Goal: Information Seeking & Learning: Learn about a topic

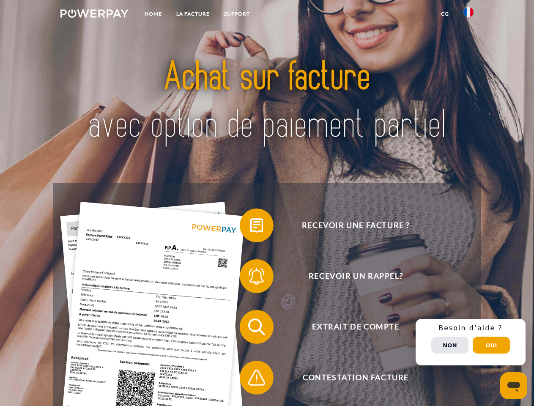
click at [94, 15] on img at bounding box center [94, 13] width 68 height 8
click at [468, 15] on img at bounding box center [468, 12] width 10 height 10
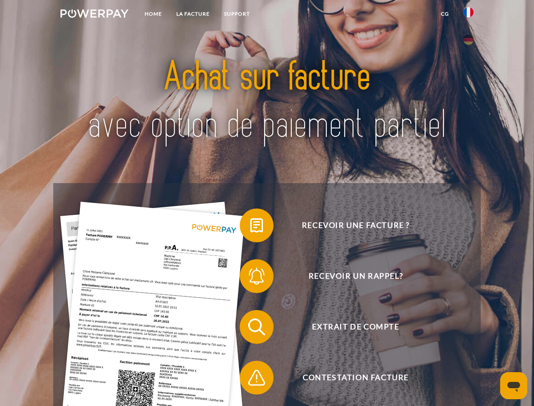
click at [445, 14] on link "CG" at bounding box center [445, 13] width 22 height 15
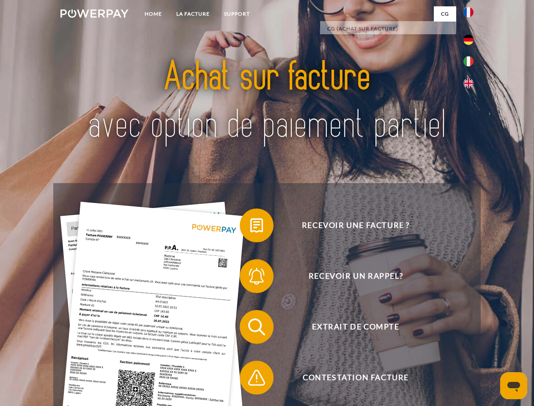
click at [250, 227] on span at bounding box center [244, 225] width 42 height 42
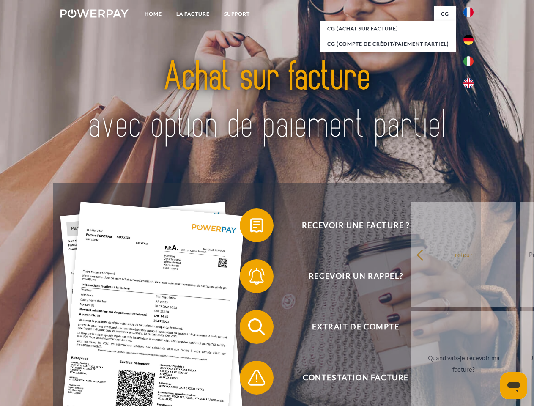
click at [250, 278] on span at bounding box center [244, 276] width 42 height 42
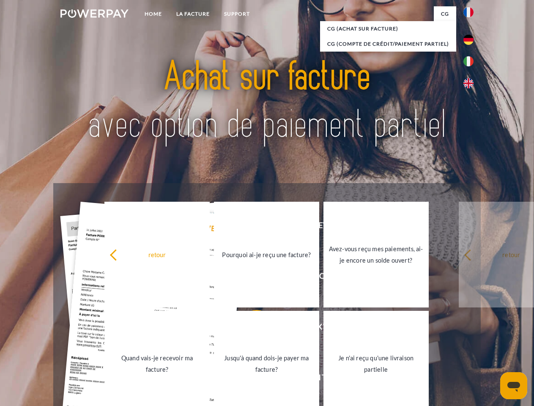
click at [250, 329] on link "Jusqu'à quand dois-je payer ma facture?" at bounding box center [266, 364] width 105 height 106
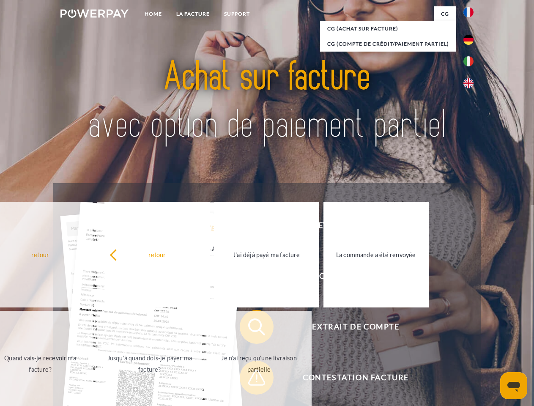
click at [250, 379] on span at bounding box center [244, 377] width 42 height 42
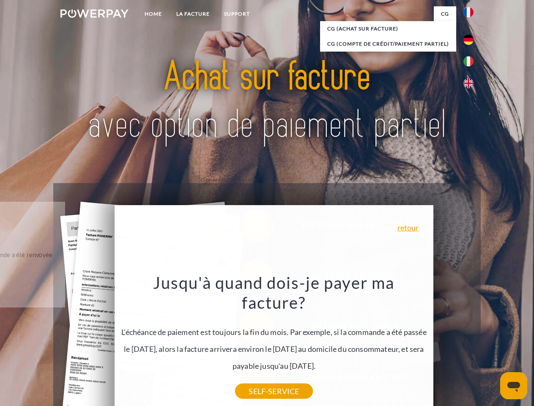
click at [471, 342] on div "Recevoir une facture ? Recevoir un rappel? Extrait de compte retour" at bounding box center [266, 352] width 427 height 338
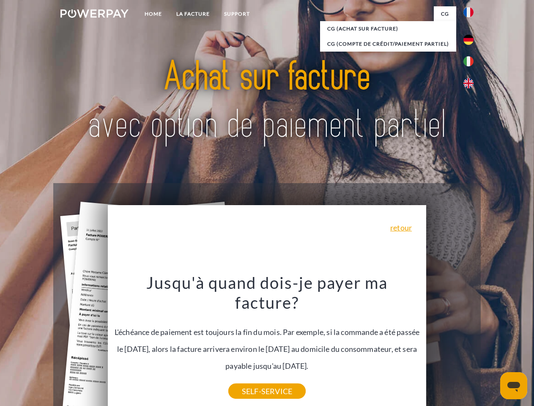
click at [450, 344] on span "Extrait de compte" at bounding box center [355, 327] width 207 height 34
click at [491, 345] on header "Home LA FACTURE Support" at bounding box center [267, 292] width 534 height 584
